Goal: Information Seeking & Learning: Understand process/instructions

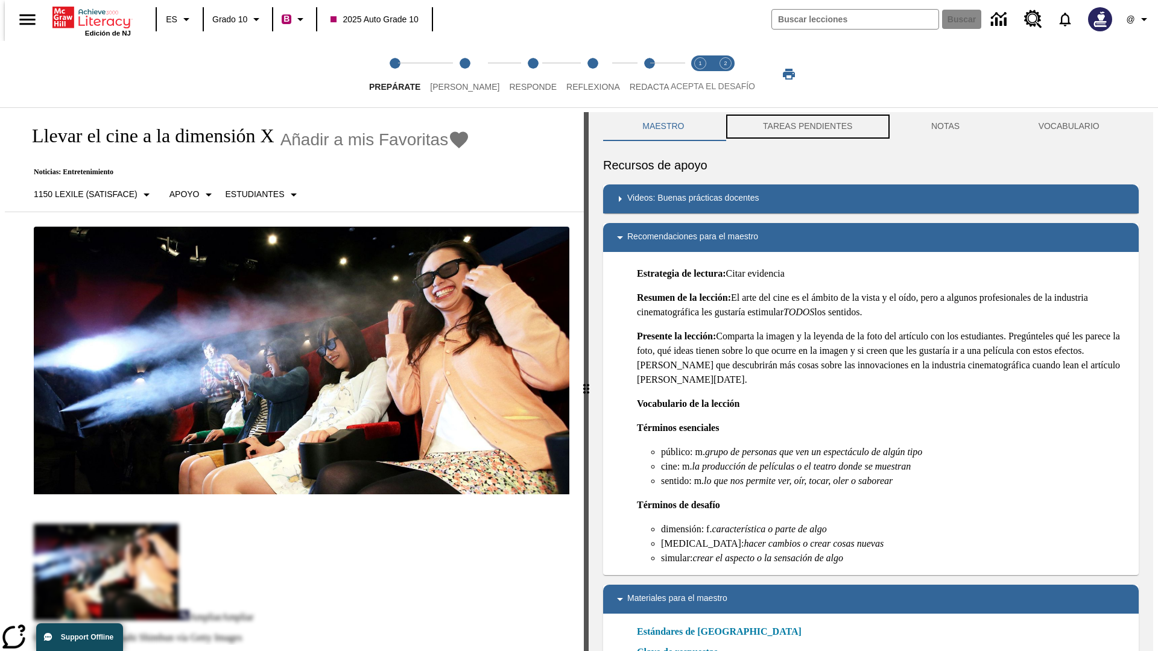
click at [806, 127] on button "TAREAS PENDIENTES" at bounding box center [808, 126] width 168 height 29
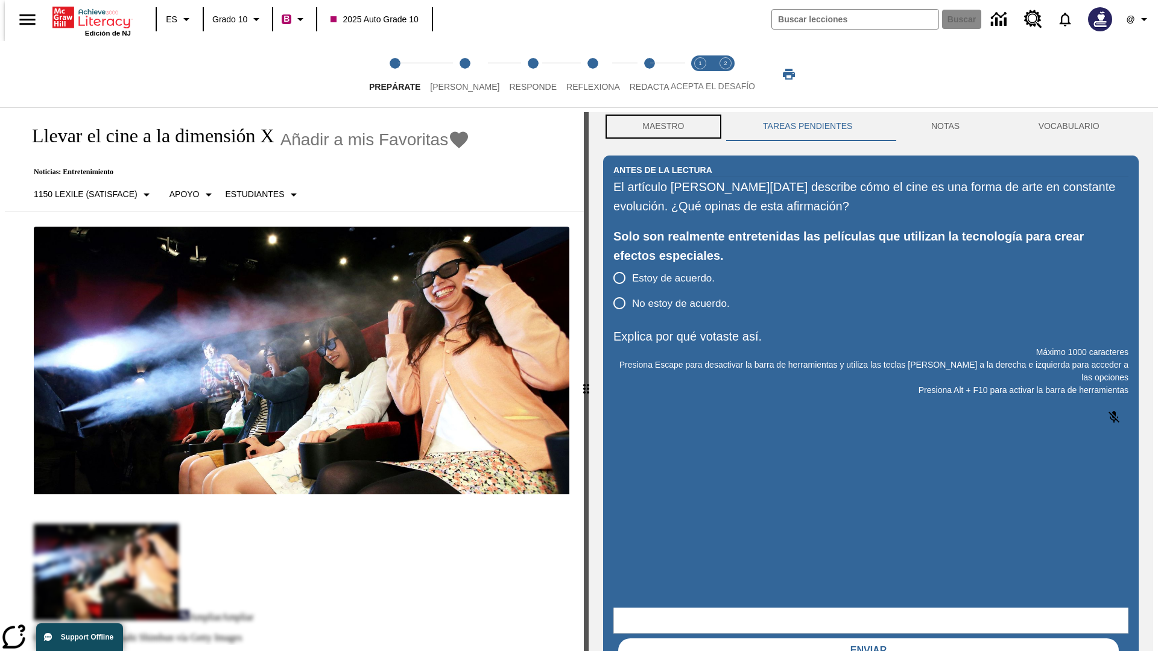
scroll to position [1, 0]
click at [660, 127] on button "Maestro" at bounding box center [663, 126] width 121 height 29
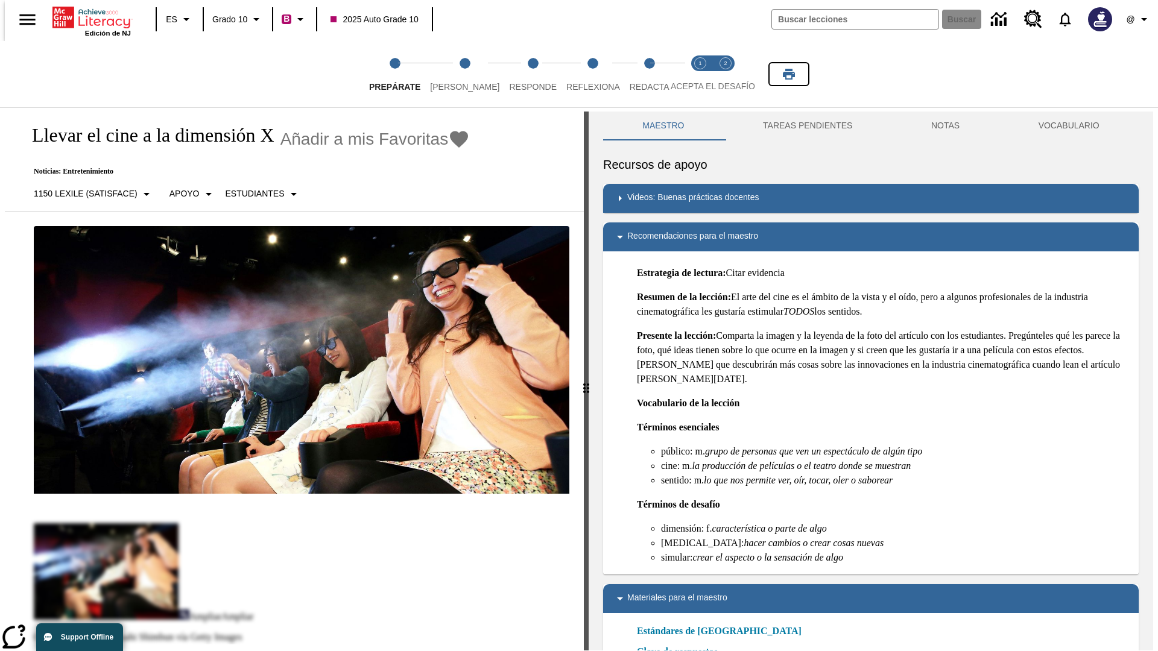
click at [789, 74] on icon "Imprimir" at bounding box center [789, 74] width 12 height 11
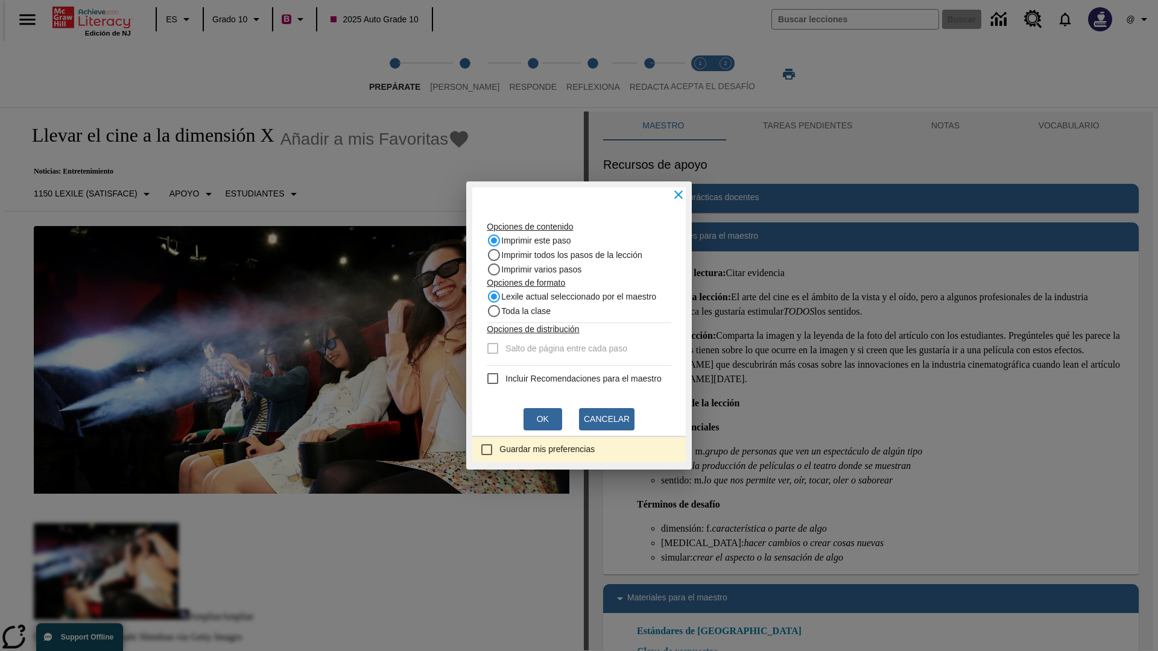
click at [485, 379] on recommendation "Incluir Recomendaciones para el maestro" at bounding box center [492, 378] width 14 height 14
checkbox recommendation "true"
